Goal: Transaction & Acquisition: Purchase product/service

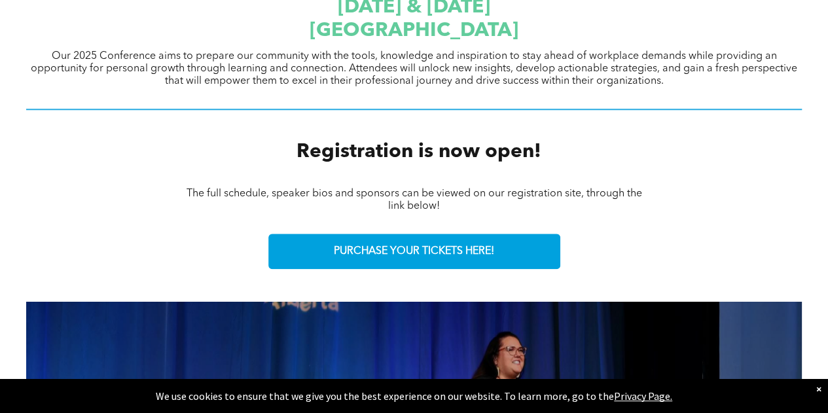
scroll to position [487, 0]
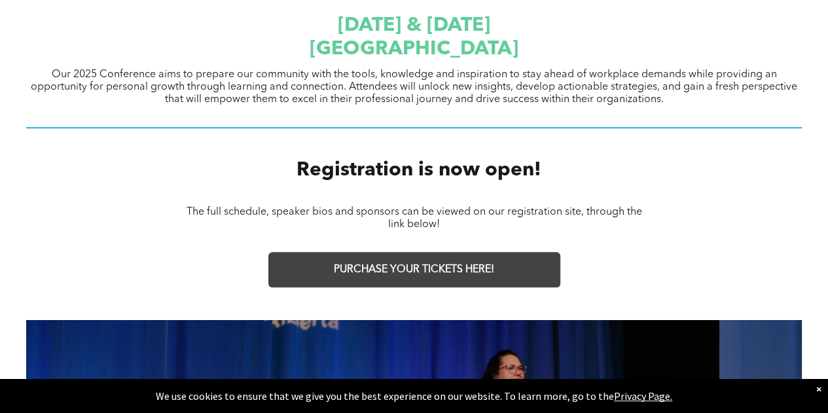
click at [335, 264] on span "PURCHASE YOUR TICKETS HERE!" at bounding box center [414, 270] width 160 height 12
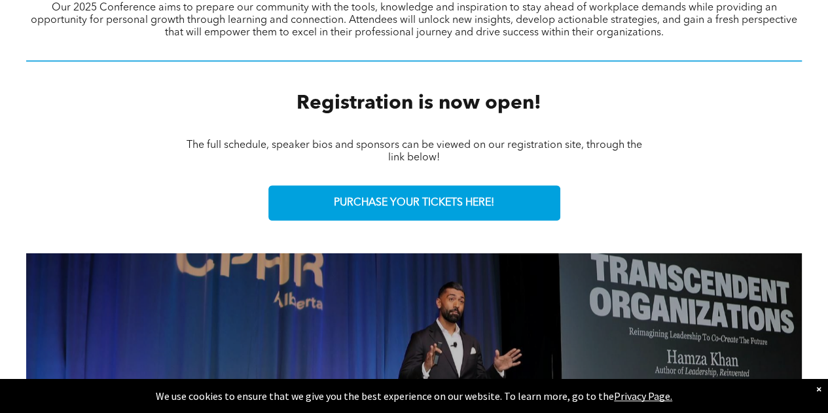
scroll to position [551, 0]
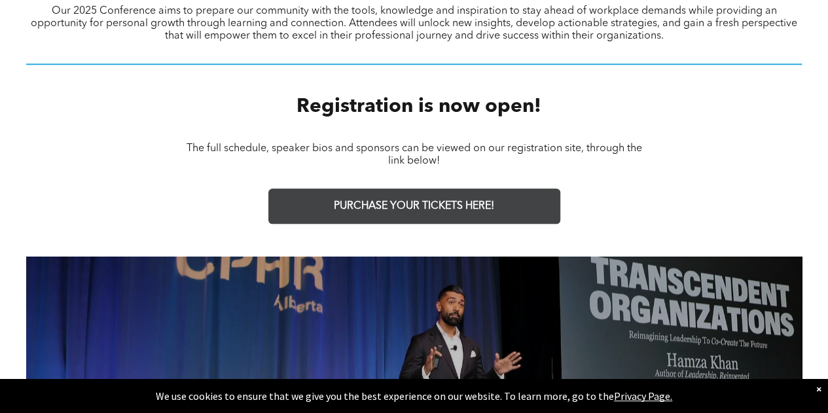
click at [404, 207] on span "PURCHASE YOUR TICKETS HERE!" at bounding box center [414, 206] width 160 height 12
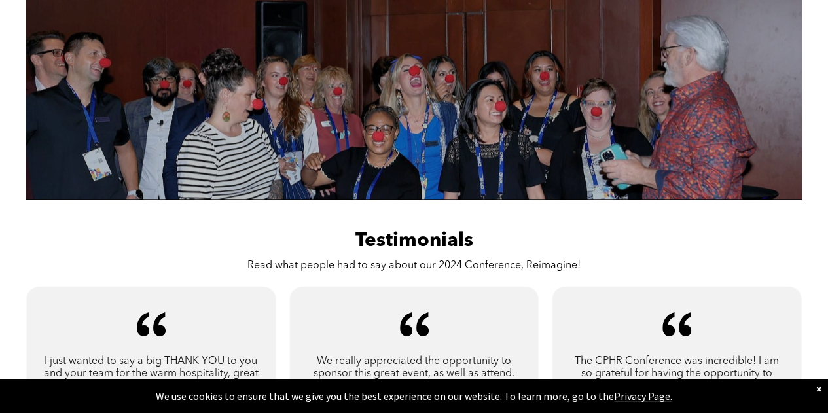
scroll to position [837, 0]
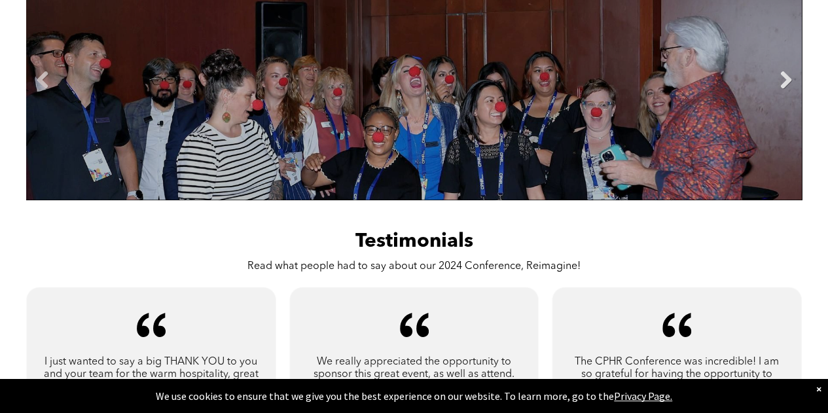
click at [777, 83] on link "Next" at bounding box center [786, 81] width 20 height 20
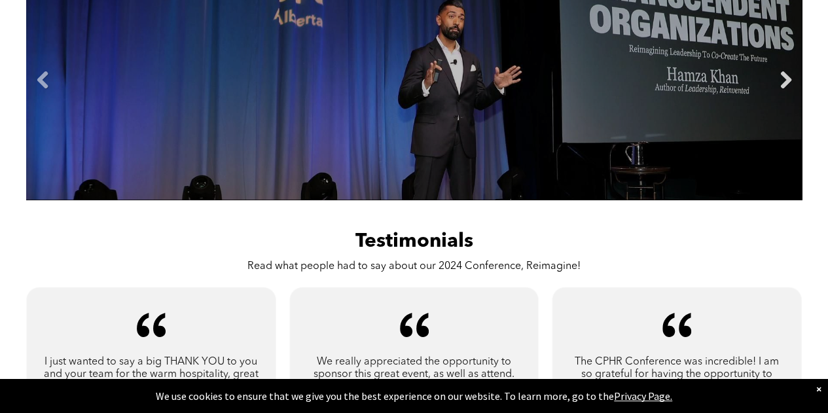
click at [777, 83] on link "Next" at bounding box center [786, 81] width 20 height 20
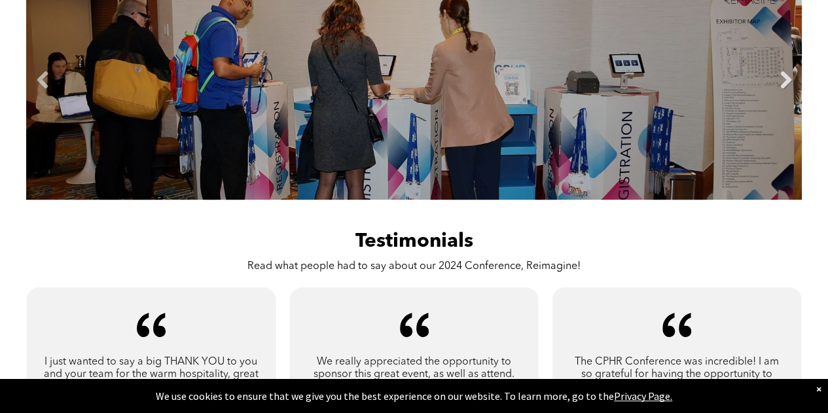
click at [777, 83] on link "Next" at bounding box center [786, 81] width 20 height 20
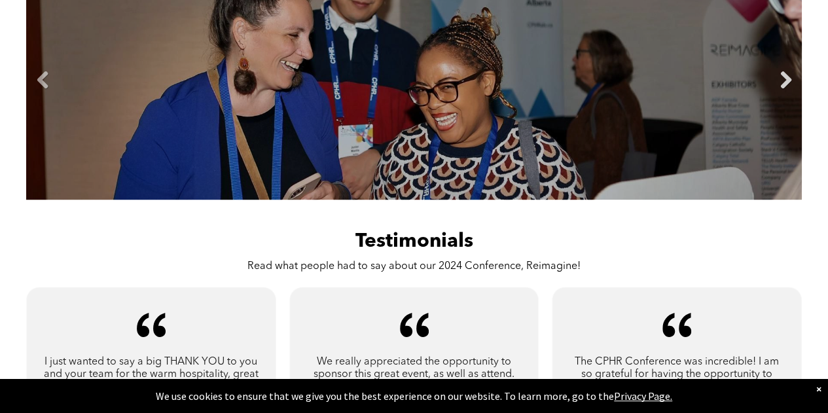
click at [777, 83] on link "Next" at bounding box center [786, 81] width 20 height 20
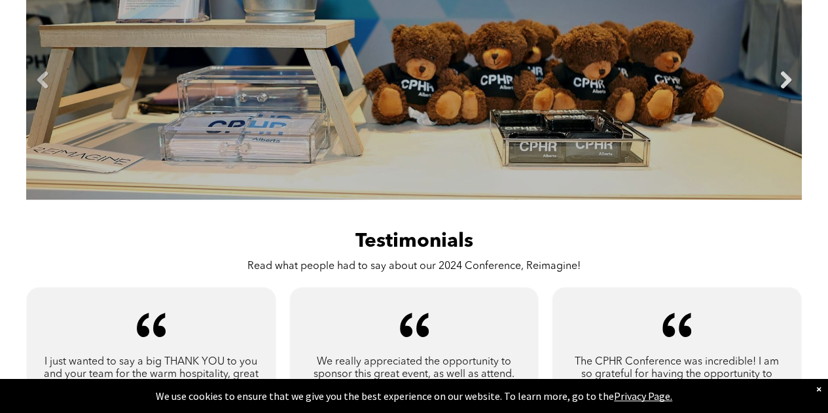
click at [777, 83] on link "Next" at bounding box center [786, 81] width 20 height 20
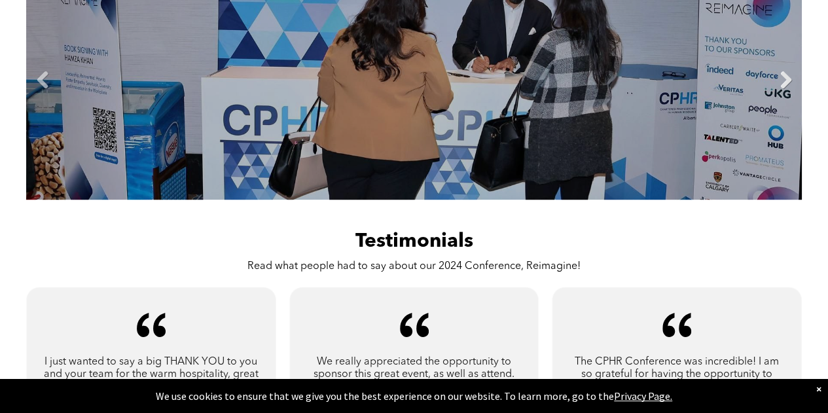
click at [777, 83] on link "Next" at bounding box center [786, 81] width 20 height 20
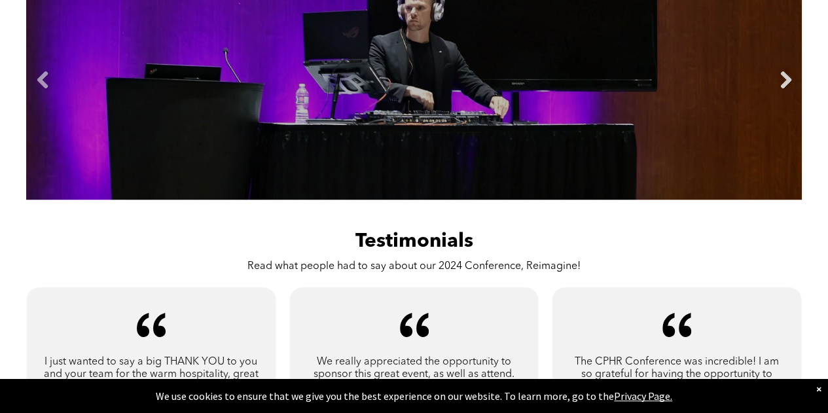
click at [777, 83] on link "Next" at bounding box center [786, 81] width 20 height 20
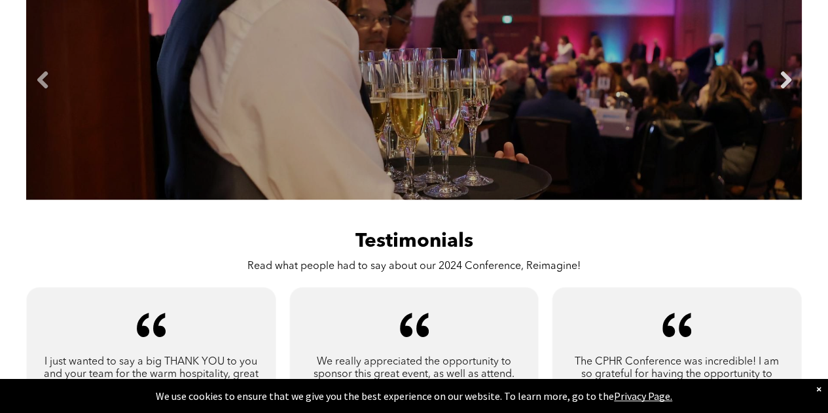
click at [777, 83] on link "Next" at bounding box center [786, 81] width 20 height 20
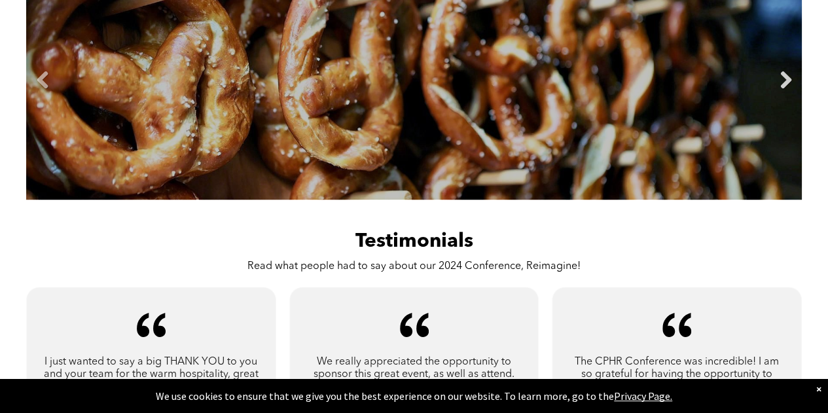
click at [777, 83] on link "Next" at bounding box center [786, 81] width 20 height 20
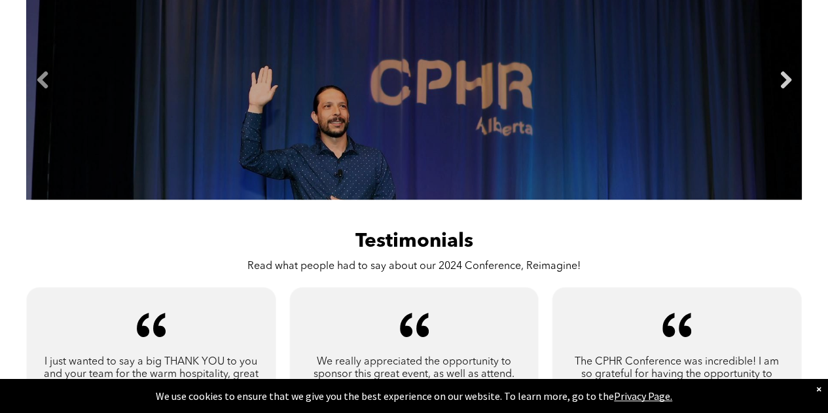
click at [777, 83] on link "Next" at bounding box center [786, 81] width 20 height 20
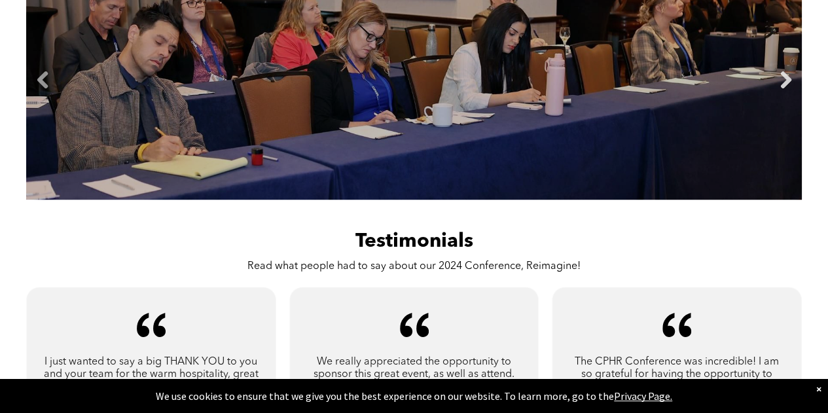
click at [777, 83] on link "Next" at bounding box center [786, 81] width 20 height 20
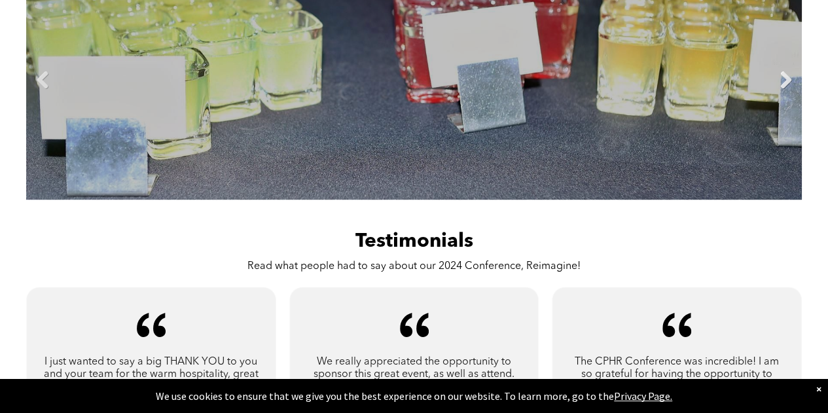
click at [777, 83] on link "Next" at bounding box center [786, 81] width 20 height 20
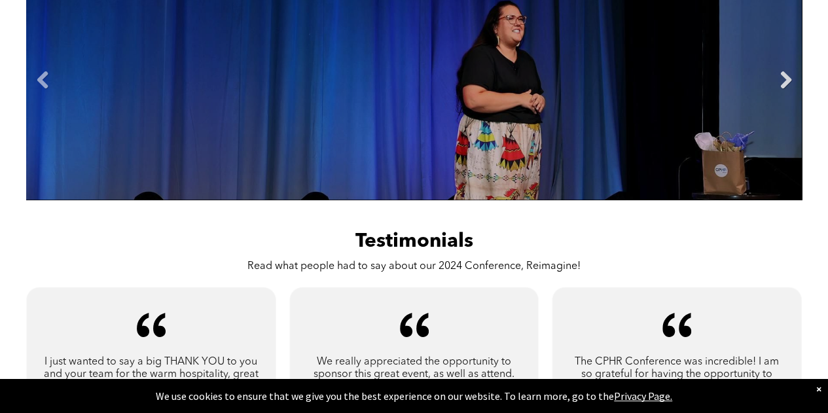
click at [777, 83] on link "Next" at bounding box center [786, 81] width 20 height 20
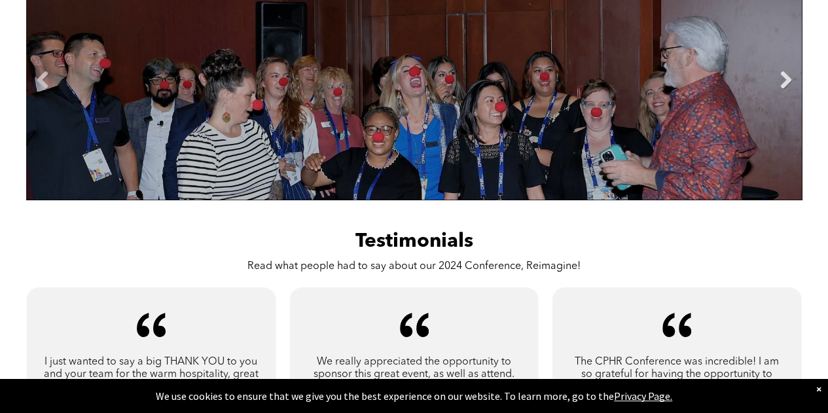
click at [777, 83] on link "Next" at bounding box center [786, 81] width 20 height 20
